Goal: Find specific page/section: Find specific page/section

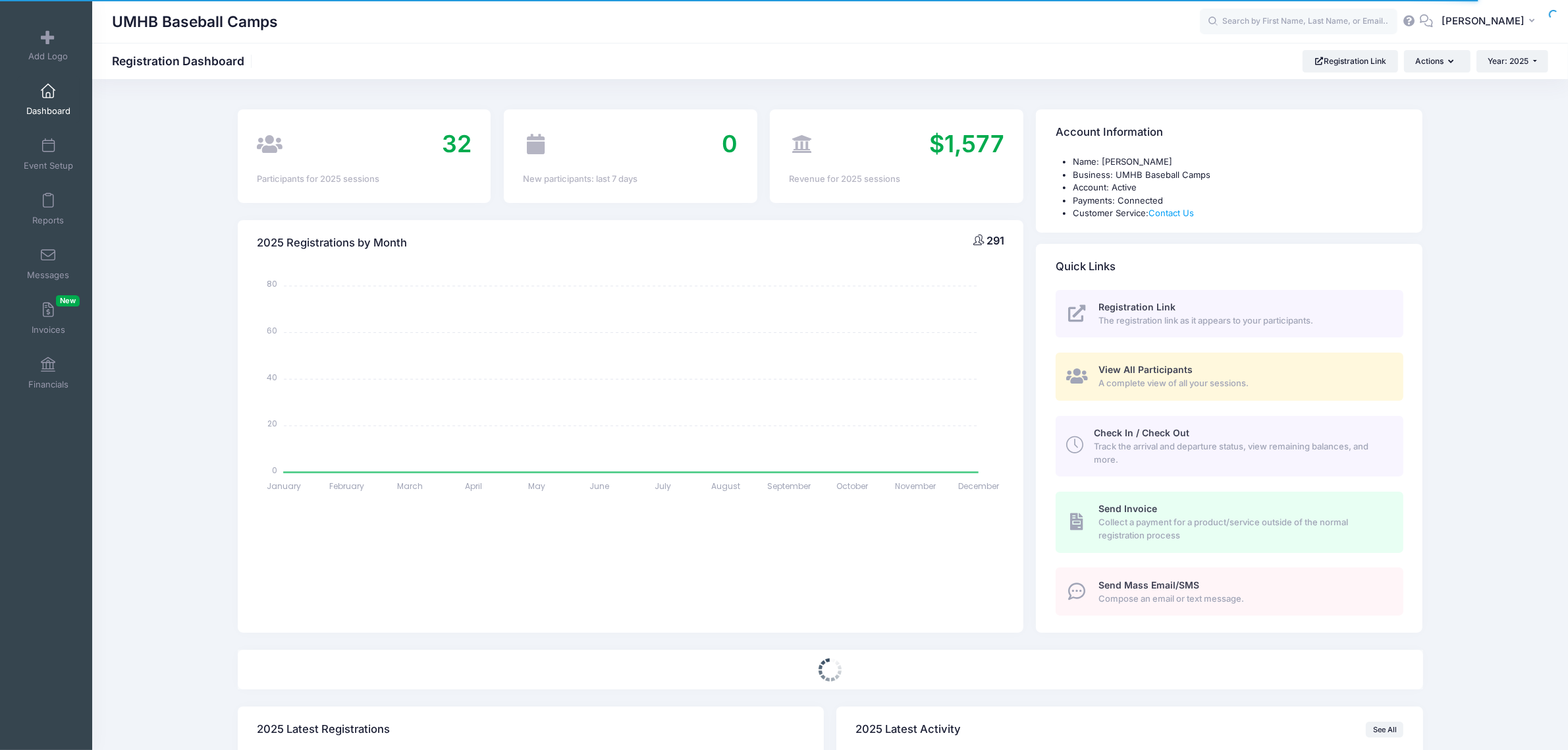
select select
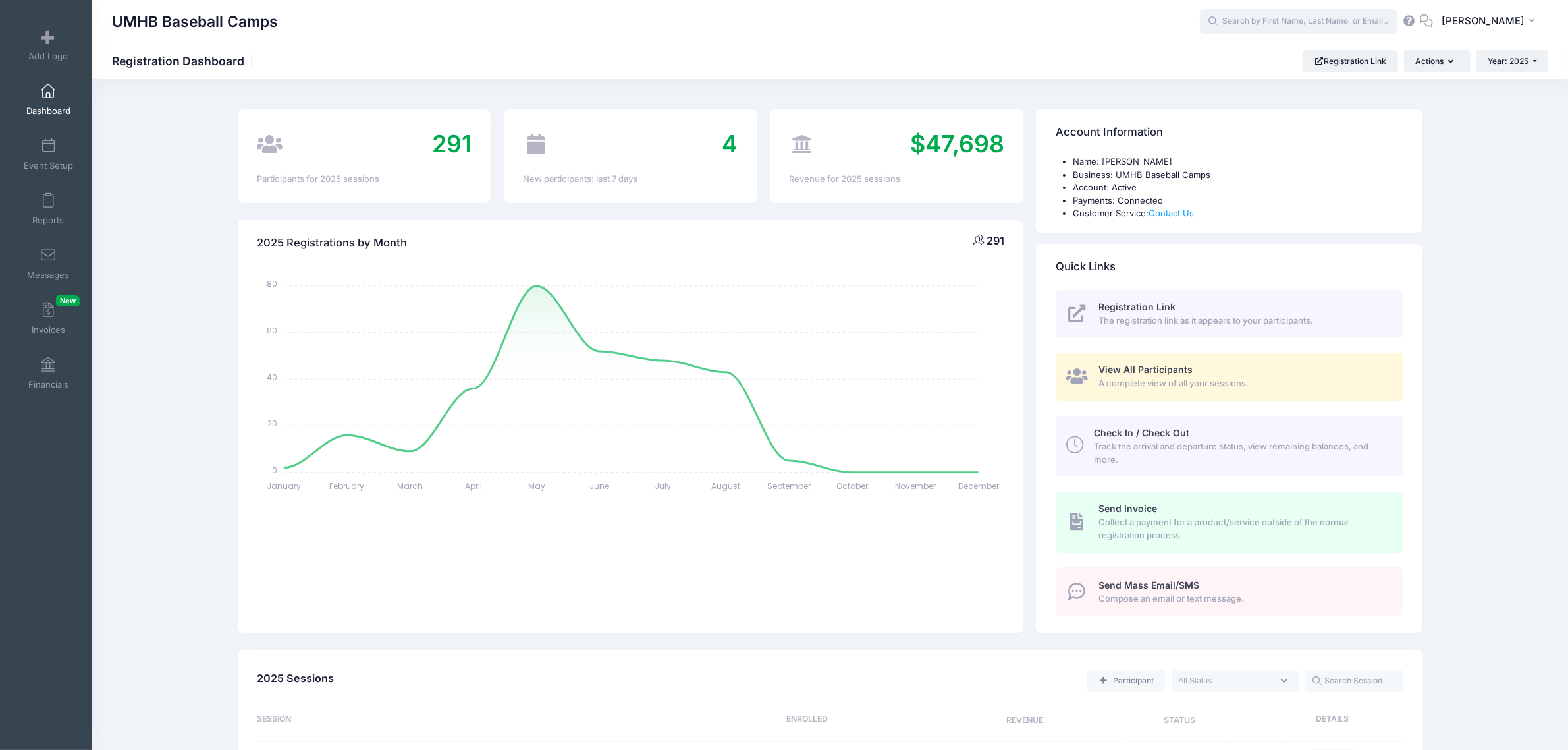
click at [1273, 17] on input "text" at bounding box center [1298, 22] width 197 height 27
type input "[PERSON_NAME]"
